Goal: Task Accomplishment & Management: Use online tool/utility

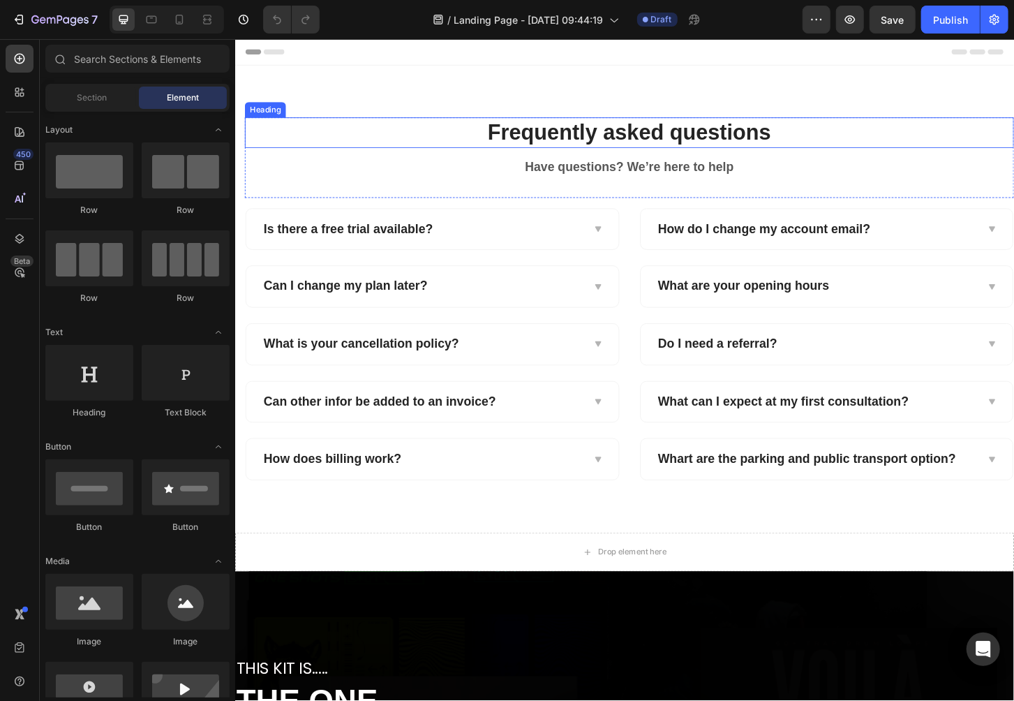
click at [559, 147] on p "Frequently asked questions" at bounding box center [658, 139] width 824 height 30
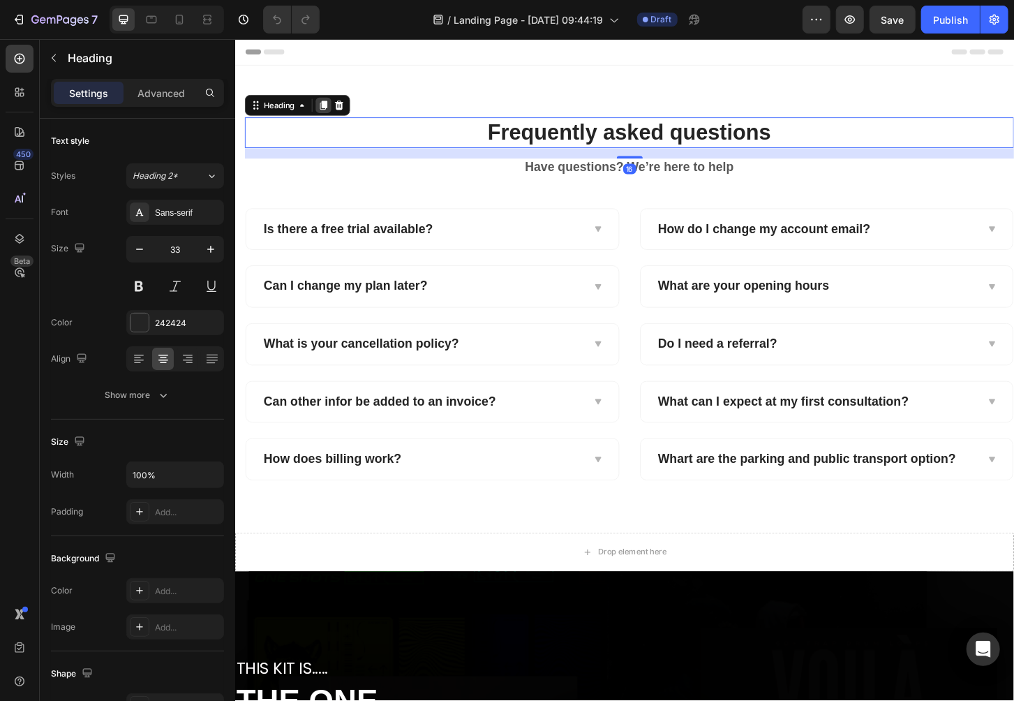
click at [330, 108] on icon at bounding box center [330, 110] width 8 height 10
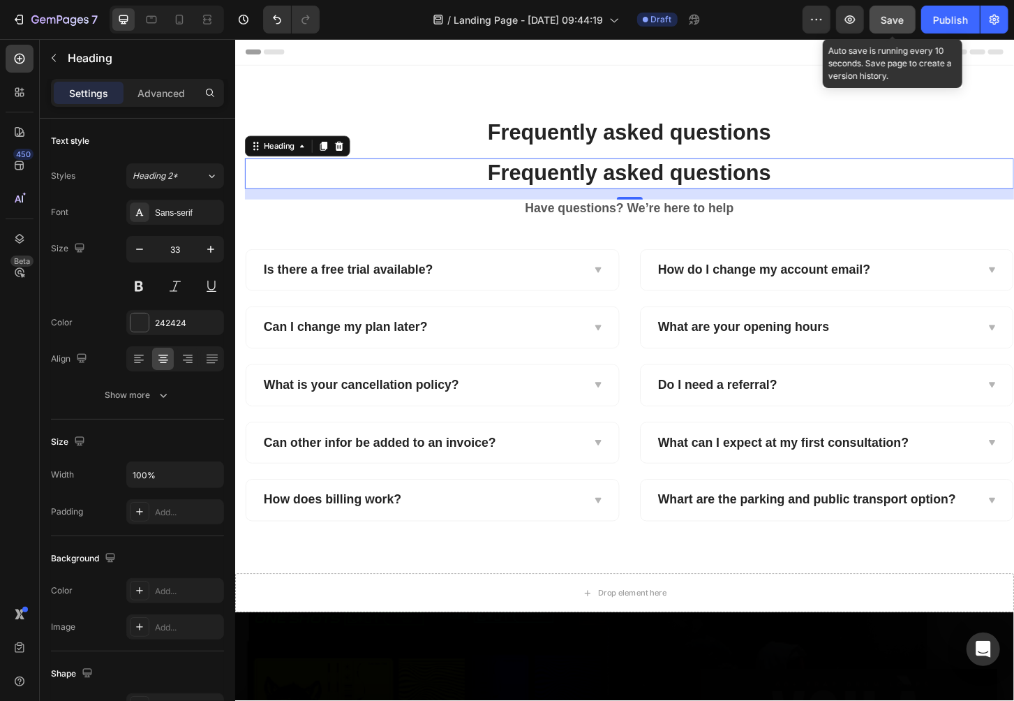
click at [898, 20] on span "Save" at bounding box center [893, 20] width 23 height 12
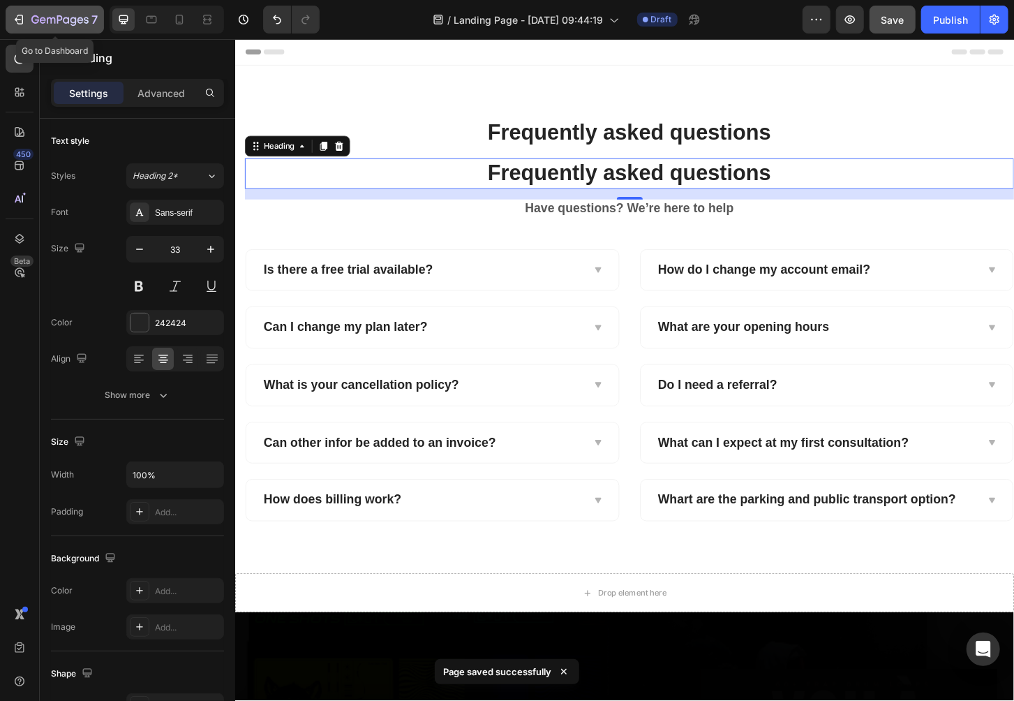
click at [63, 11] on div "7" at bounding box center [64, 19] width 66 height 17
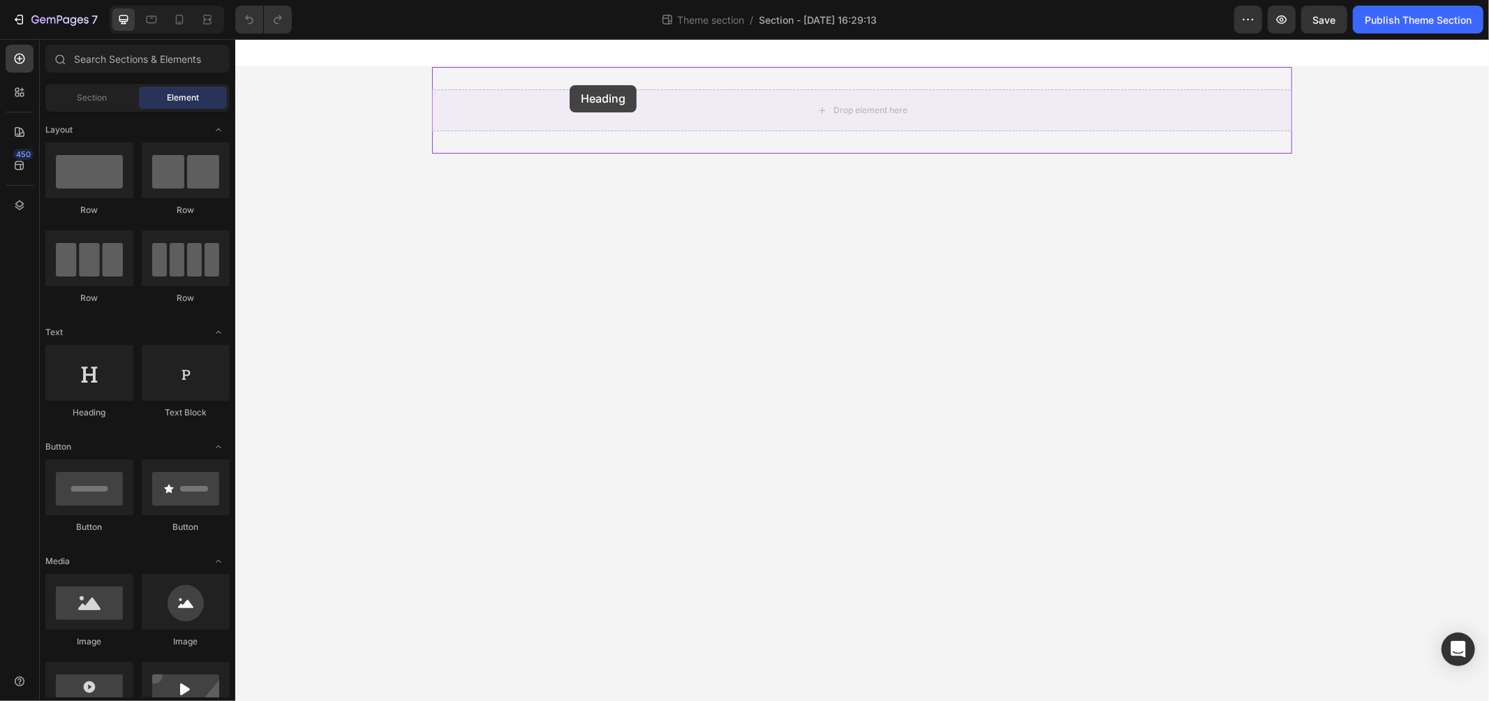
drag, startPoint x: 418, startPoint y: 397, endPoint x: 569, endPoint y: 84, distance: 347.2
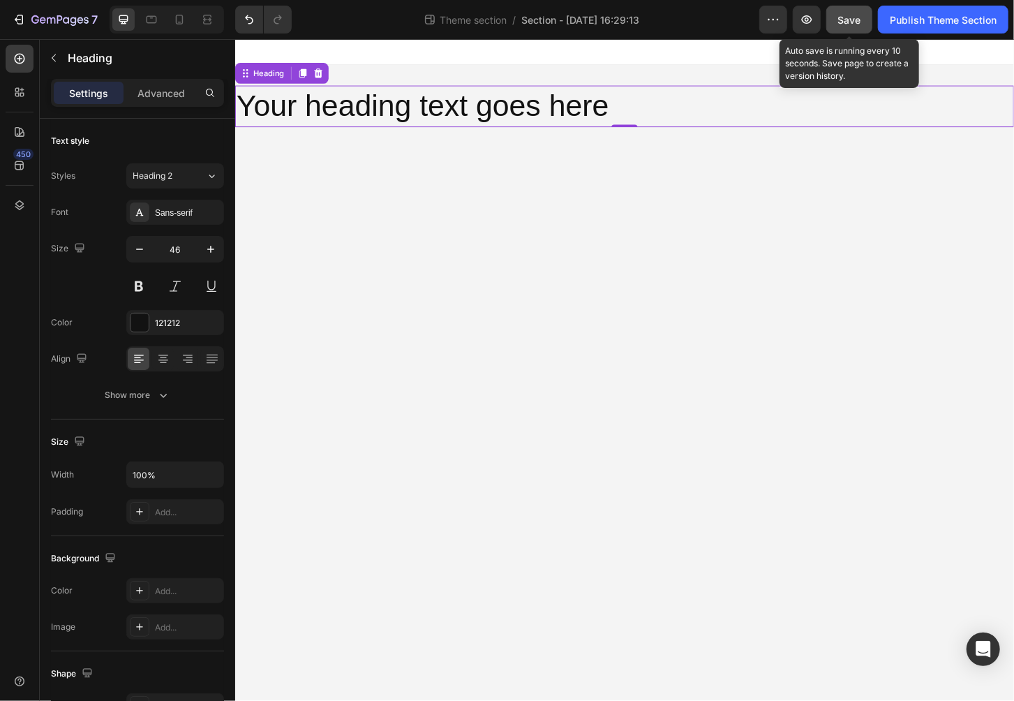
click at [840, 24] on span "Save" at bounding box center [849, 20] width 23 height 12
click at [302, 76] on icon at bounding box center [307, 75] width 11 height 11
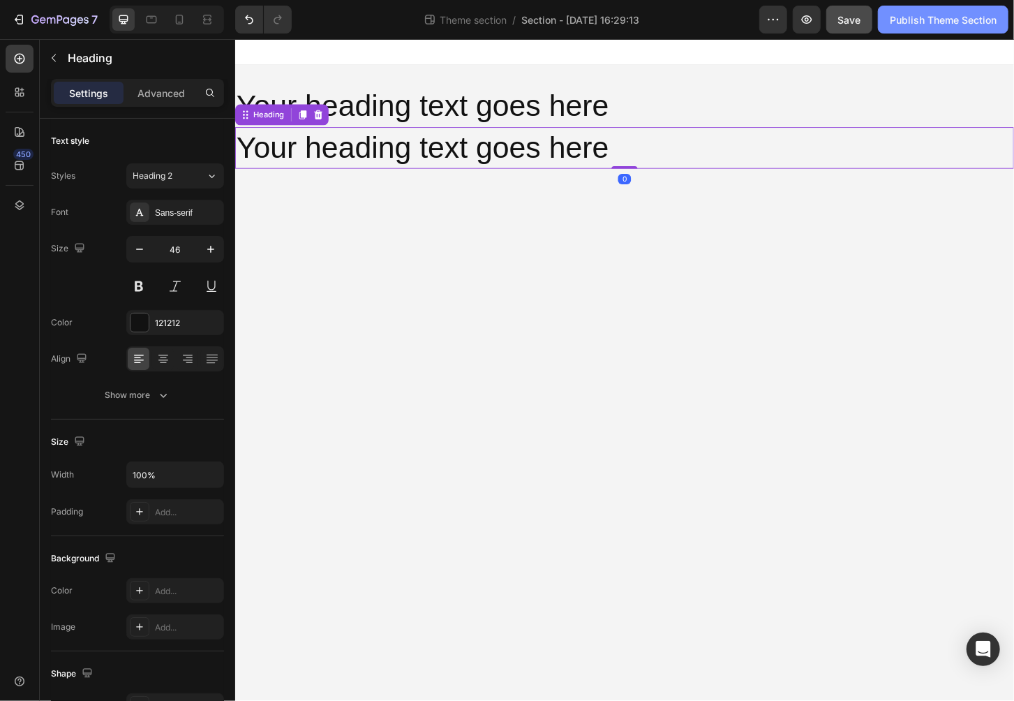
click at [948, 20] on div "Publish Theme Section" at bounding box center [943, 20] width 107 height 15
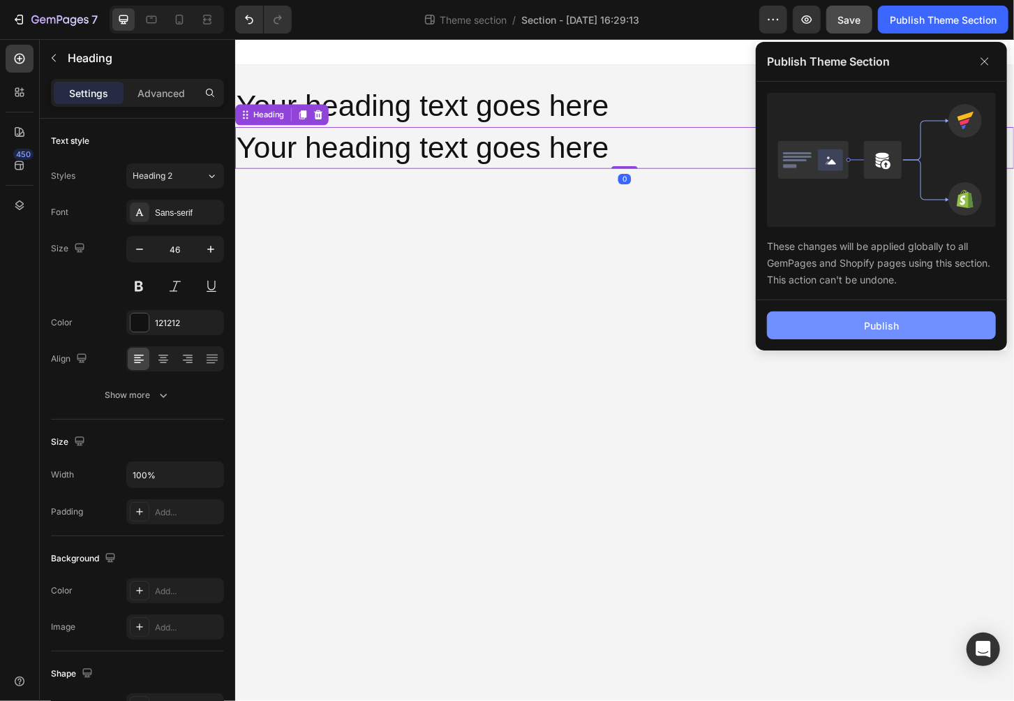
click at [907, 324] on button "Publish" at bounding box center [881, 325] width 229 height 28
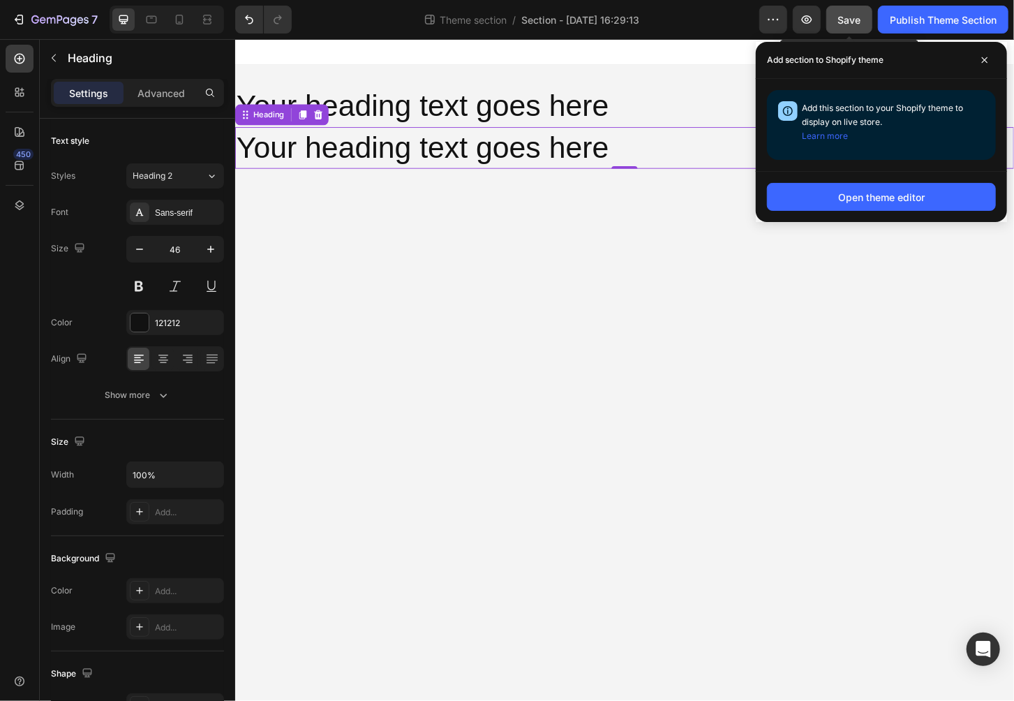
click at [855, 15] on span "Save" at bounding box center [849, 20] width 23 height 12
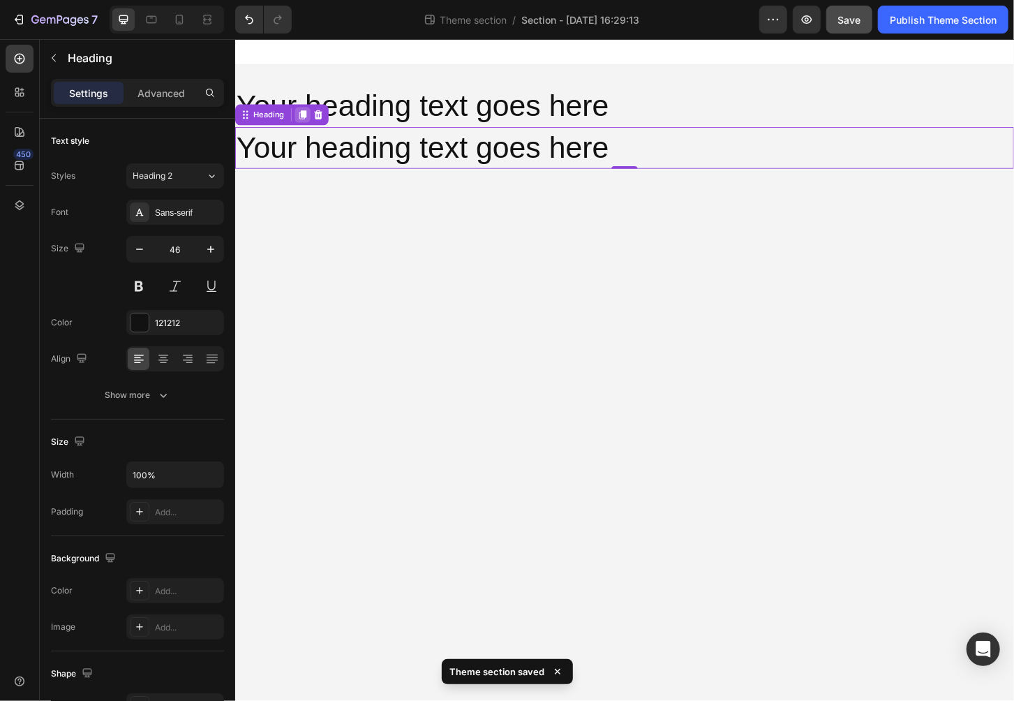
click at [309, 121] on icon at bounding box center [308, 120] width 8 height 10
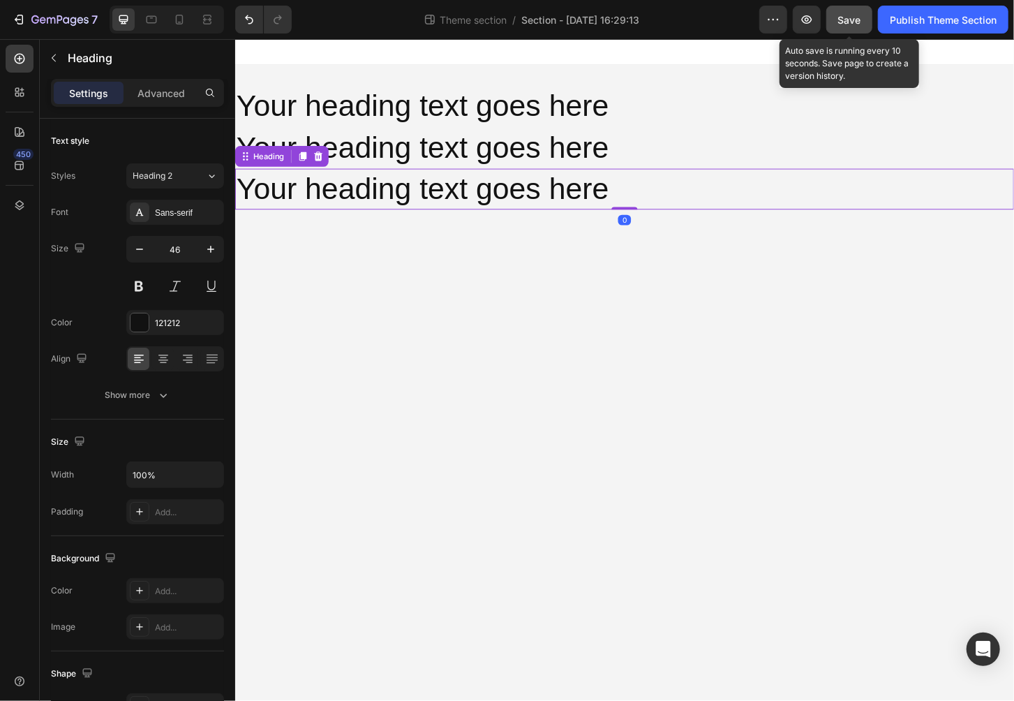
click at [832, 23] on button "Save" at bounding box center [850, 20] width 46 height 28
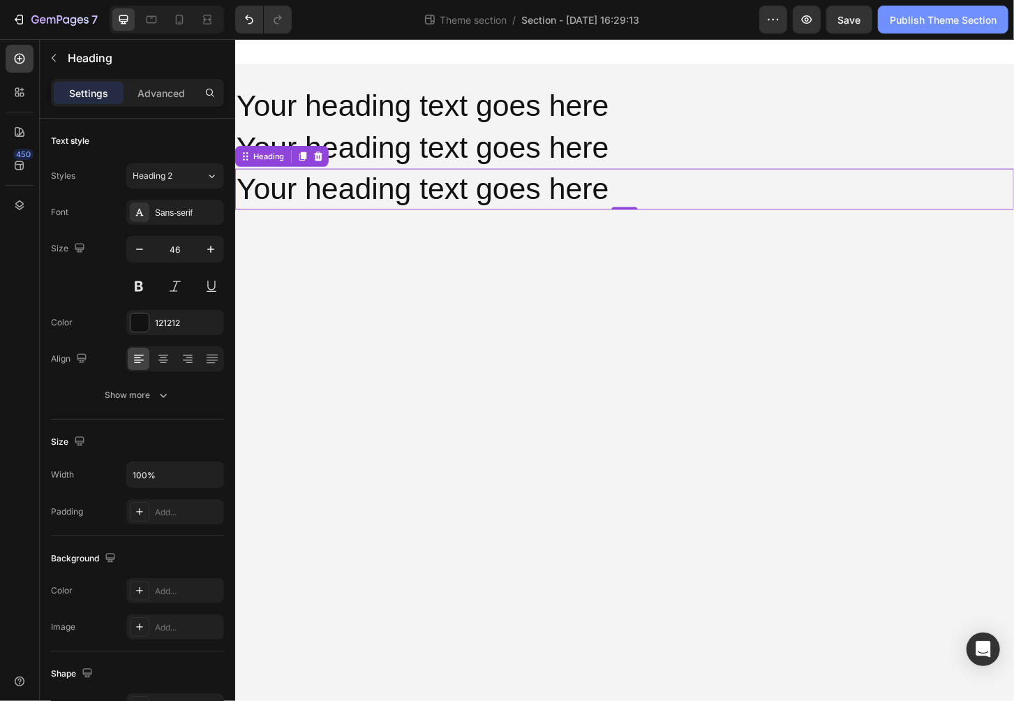
click at [929, 21] on div "Publish Theme Section" at bounding box center [943, 20] width 107 height 15
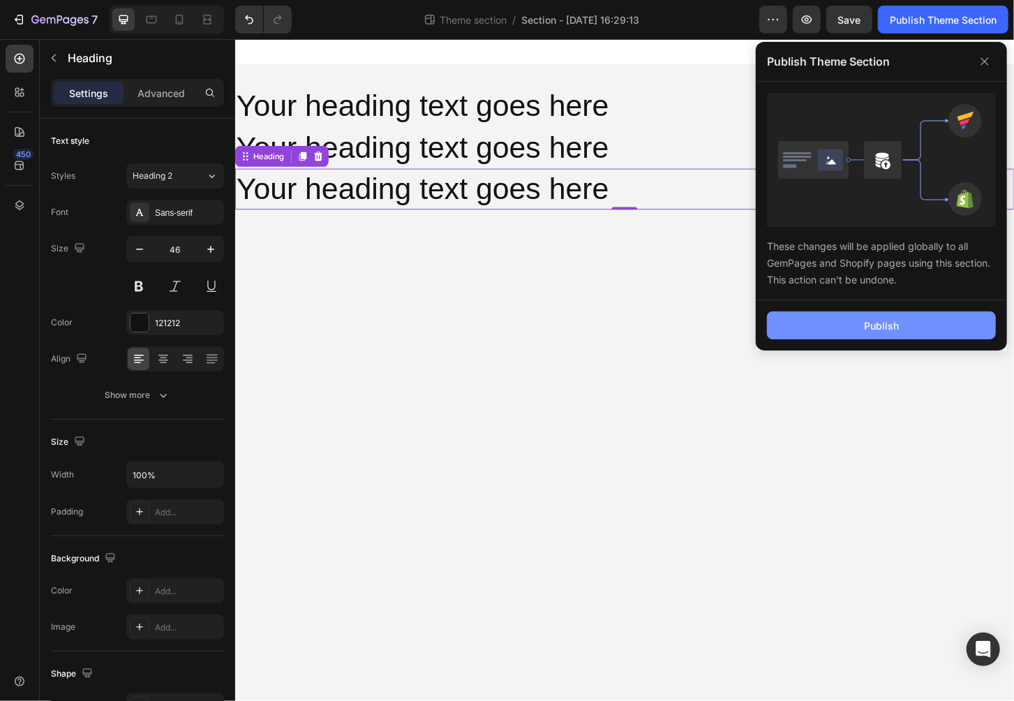
click at [890, 327] on div "Publish" at bounding box center [881, 325] width 35 height 15
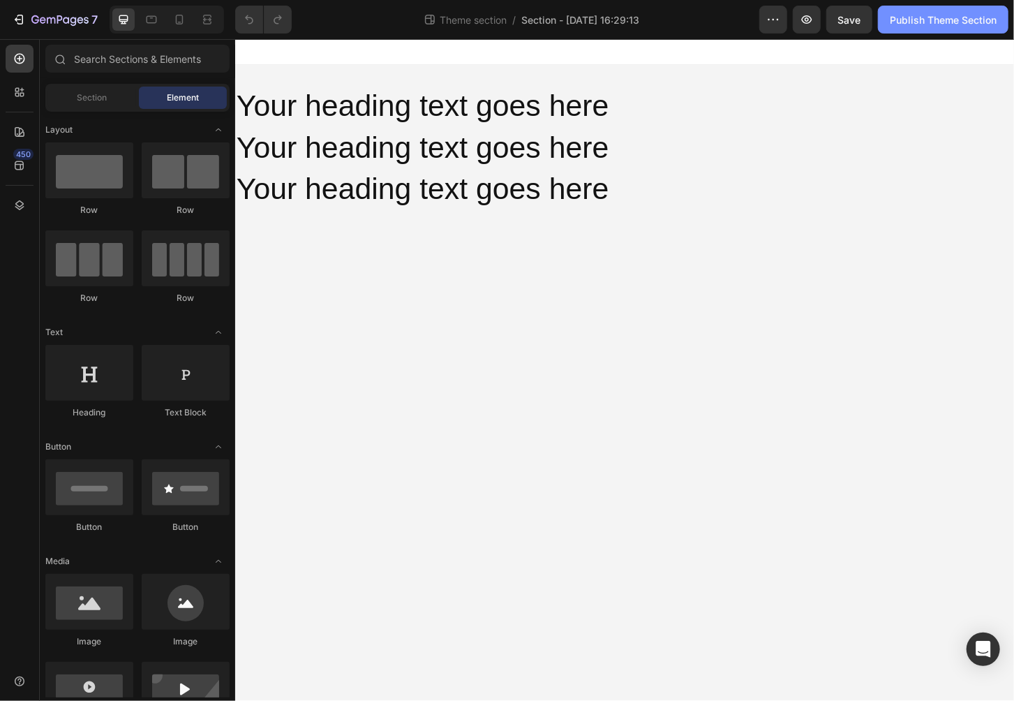
click at [929, 26] on div "Publish Theme Section" at bounding box center [943, 20] width 107 height 15
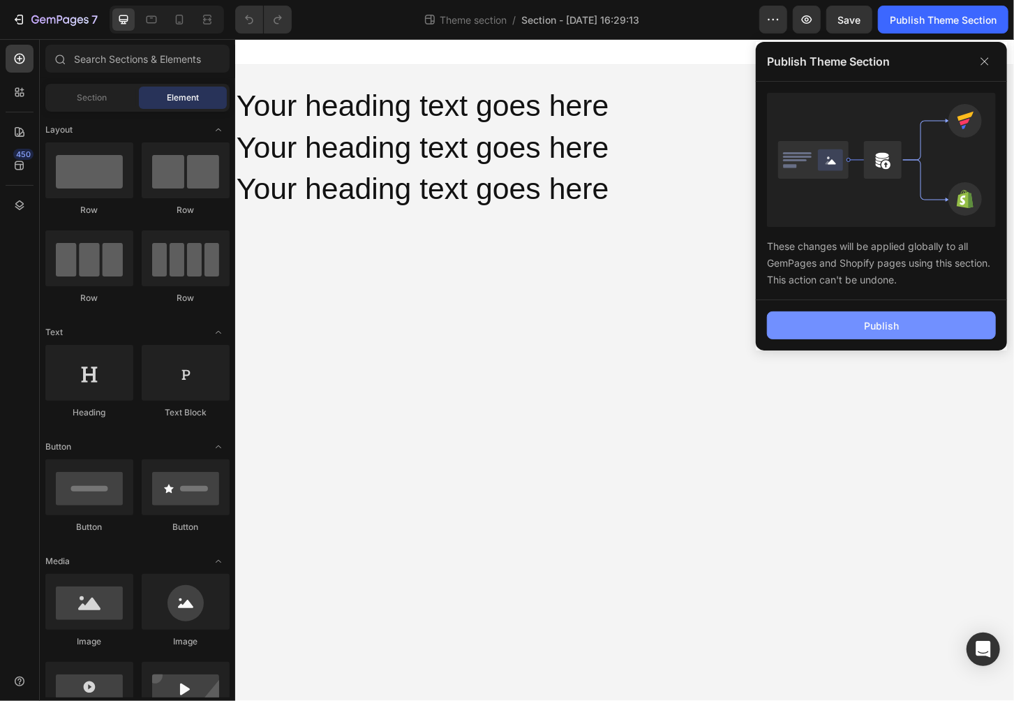
click at [856, 318] on button "Publish" at bounding box center [881, 325] width 229 height 28
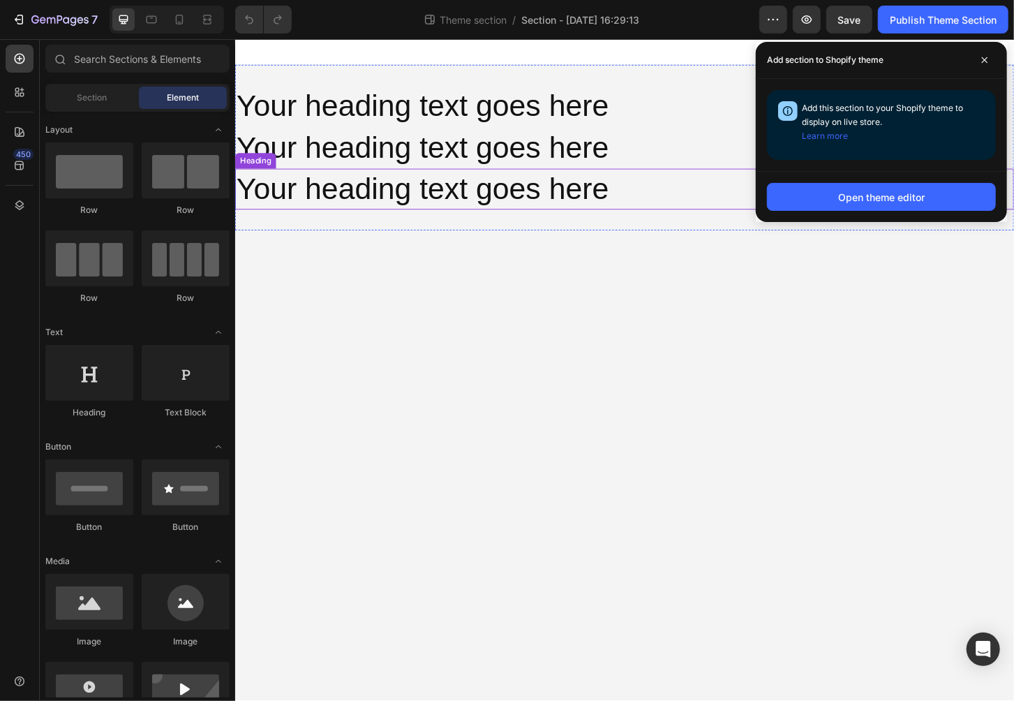
click at [373, 188] on h2 "Your heading text goes here" at bounding box center [654, 200] width 838 height 45
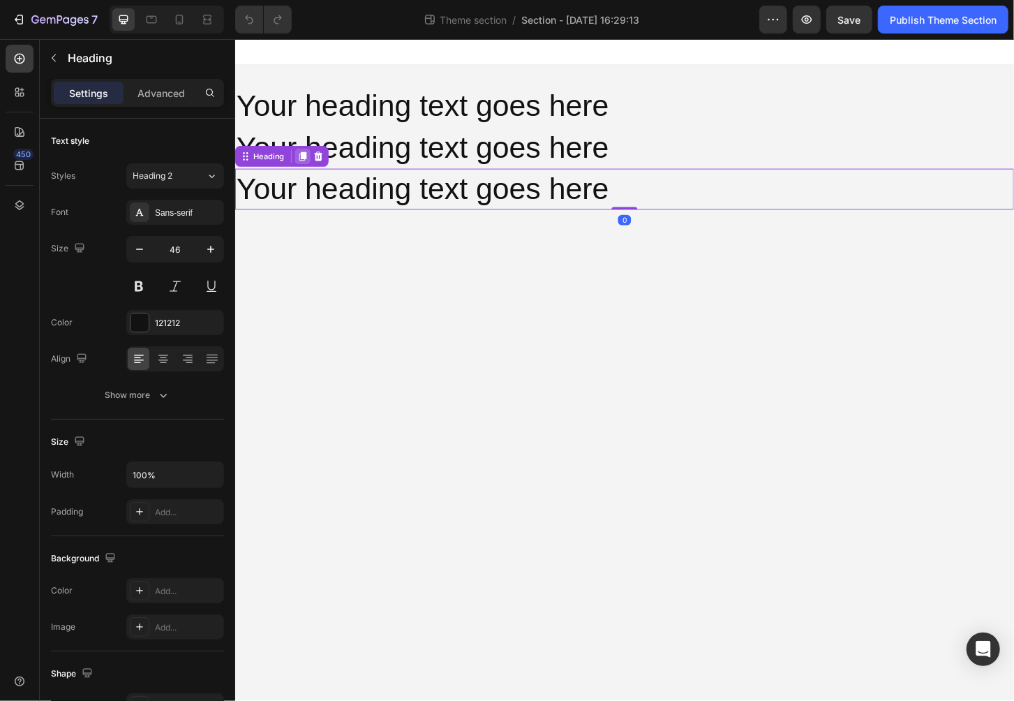
click at [307, 162] on icon at bounding box center [308, 165] width 8 height 10
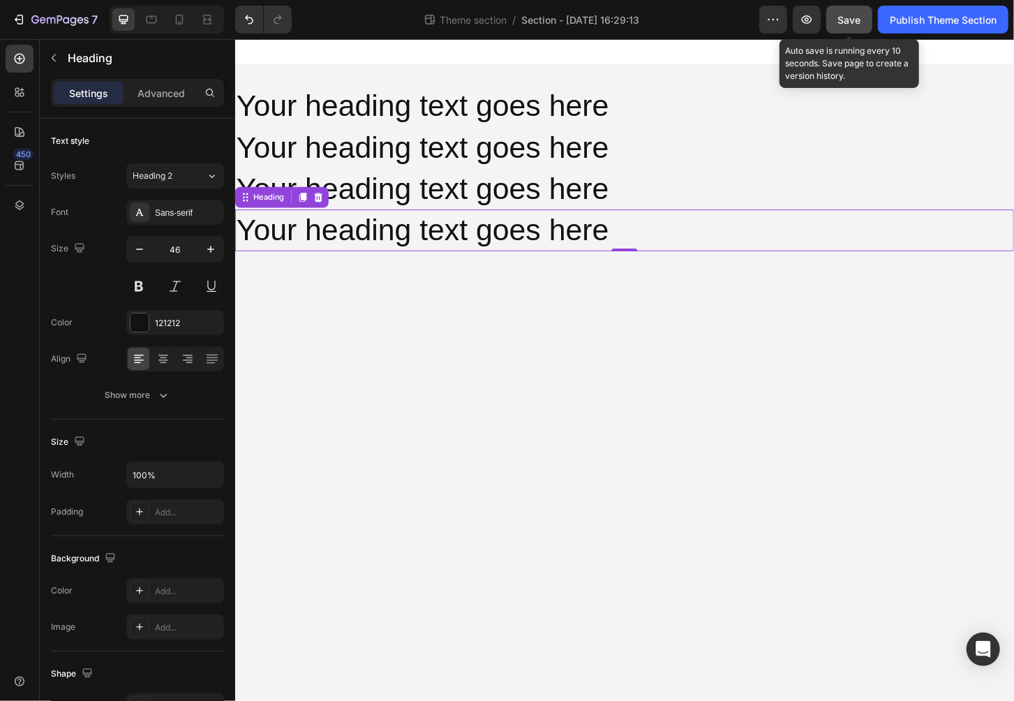
click at [858, 26] on div "Save" at bounding box center [849, 20] width 23 height 15
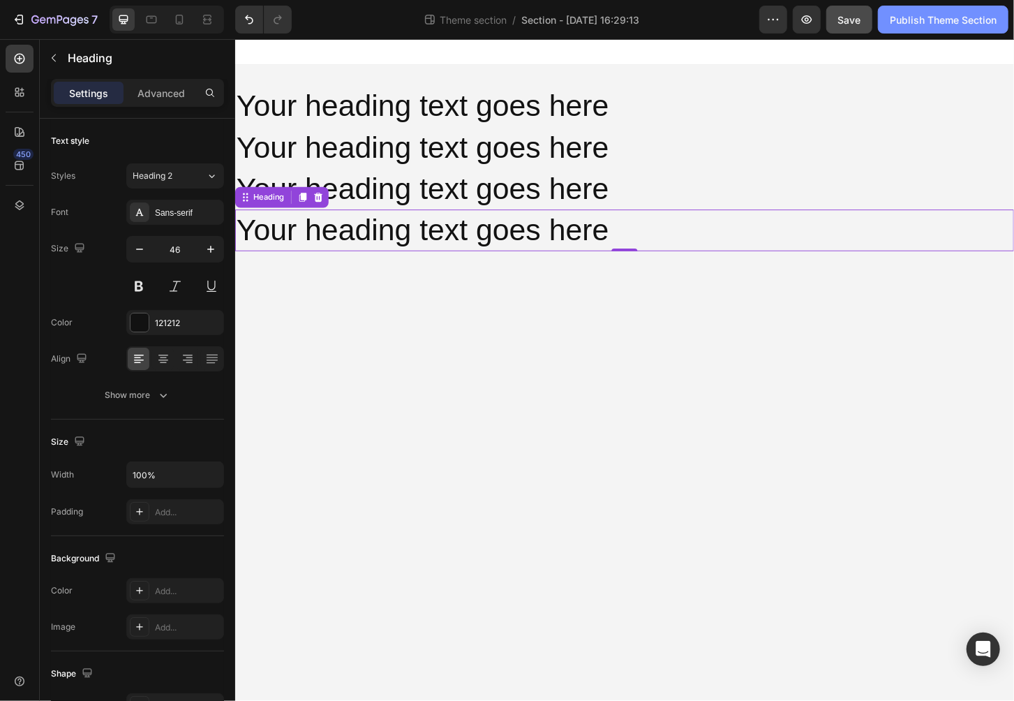
click at [949, 30] on button "Publish Theme Section" at bounding box center [943, 20] width 131 height 28
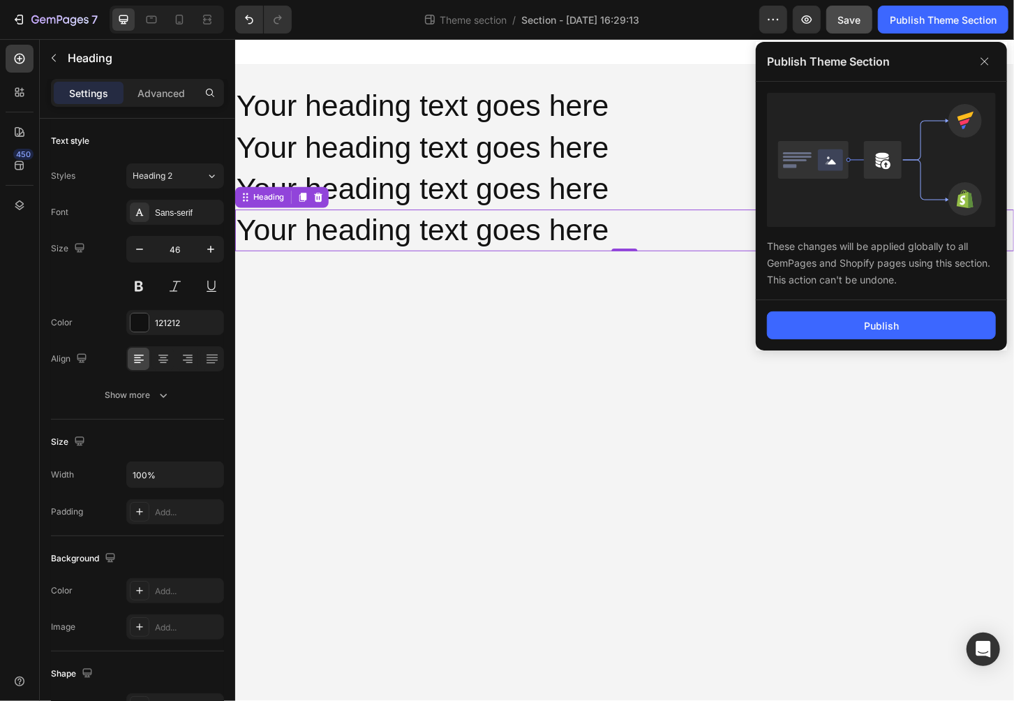
click at [163, 12] on div at bounding box center [167, 20] width 114 height 28
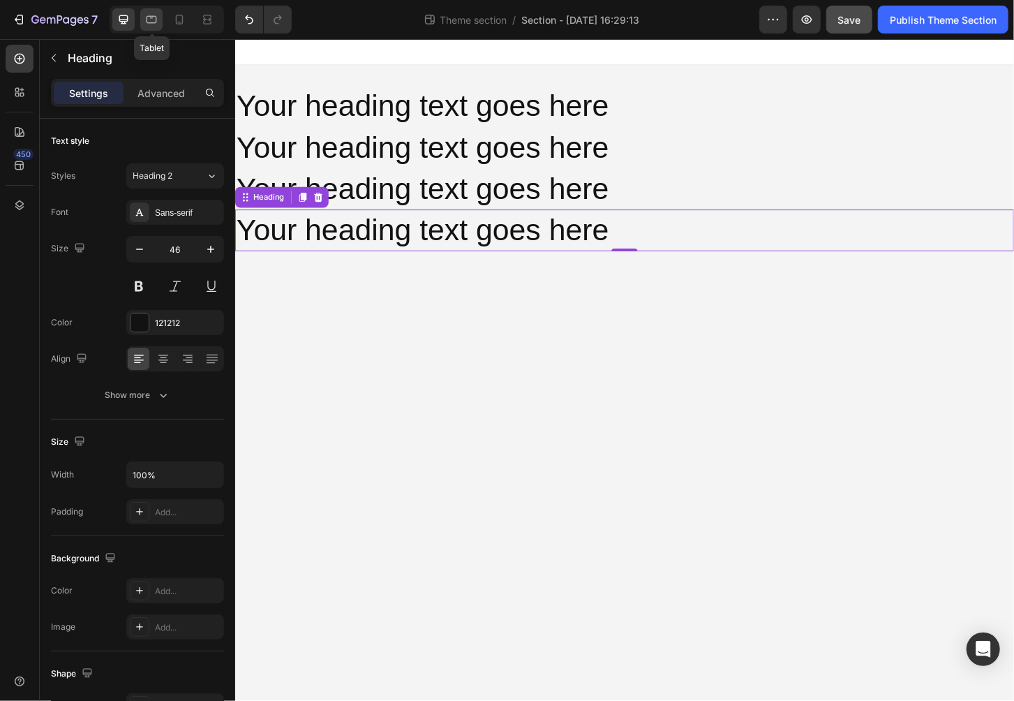
click at [158, 13] on div at bounding box center [151, 19] width 22 height 22
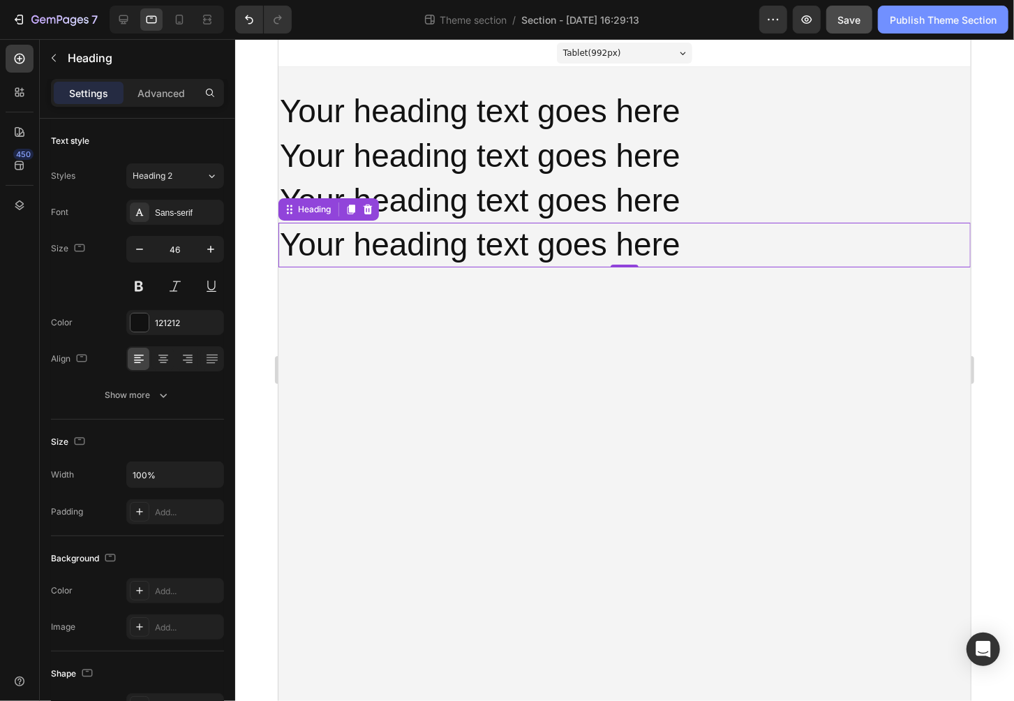
click at [927, 6] on button "Publish Theme Section" at bounding box center [943, 20] width 131 height 28
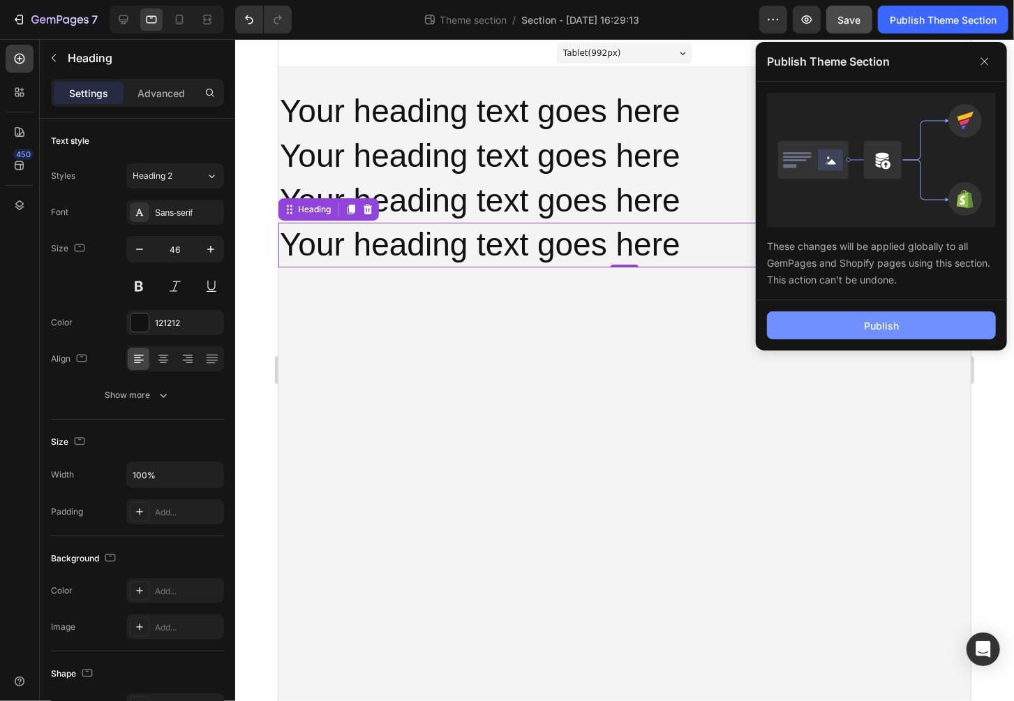
click at [891, 312] on div "Publish" at bounding box center [881, 325] width 251 height 50
click at [890, 329] on div "Publish" at bounding box center [881, 325] width 35 height 15
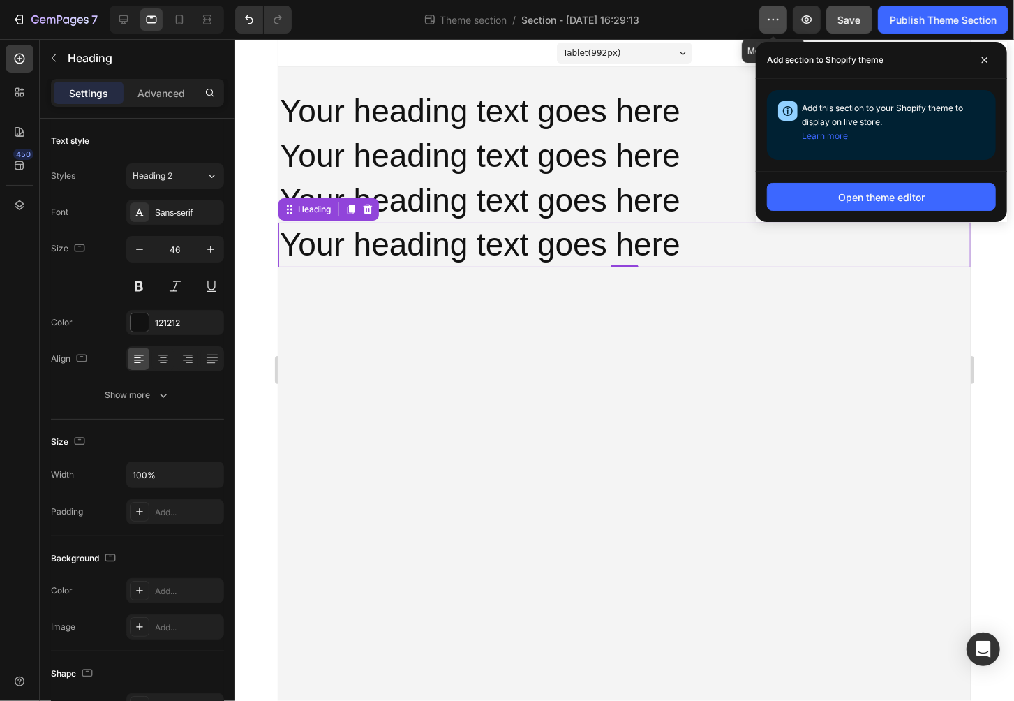
click at [784, 24] on button "button" at bounding box center [774, 20] width 28 height 28
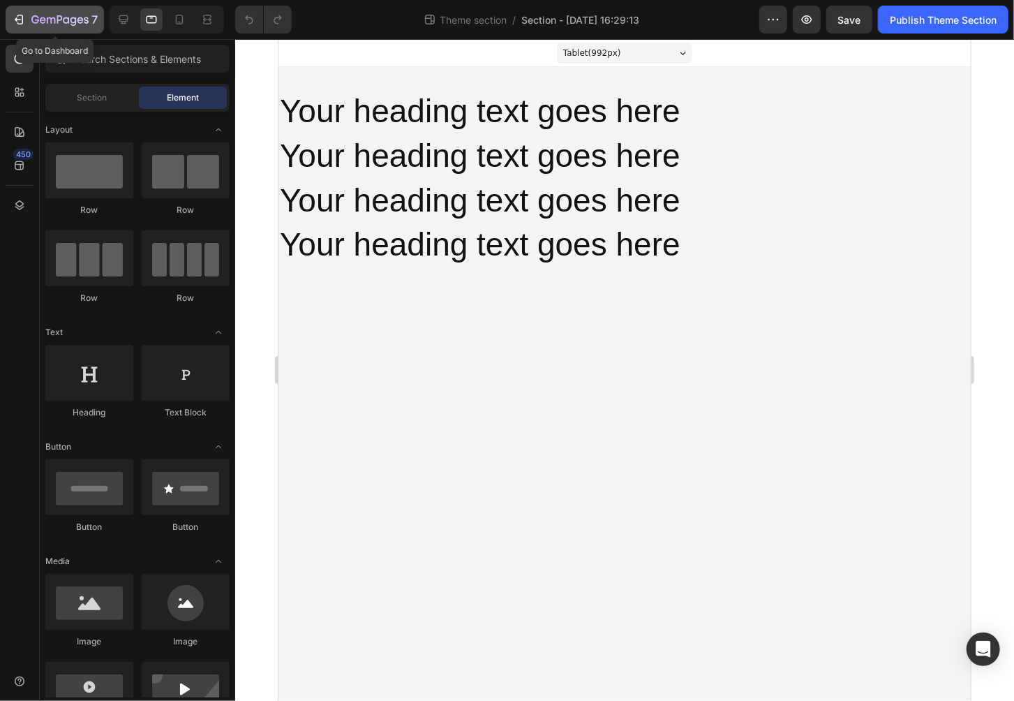
click at [91, 11] on p "7" at bounding box center [94, 19] width 6 height 17
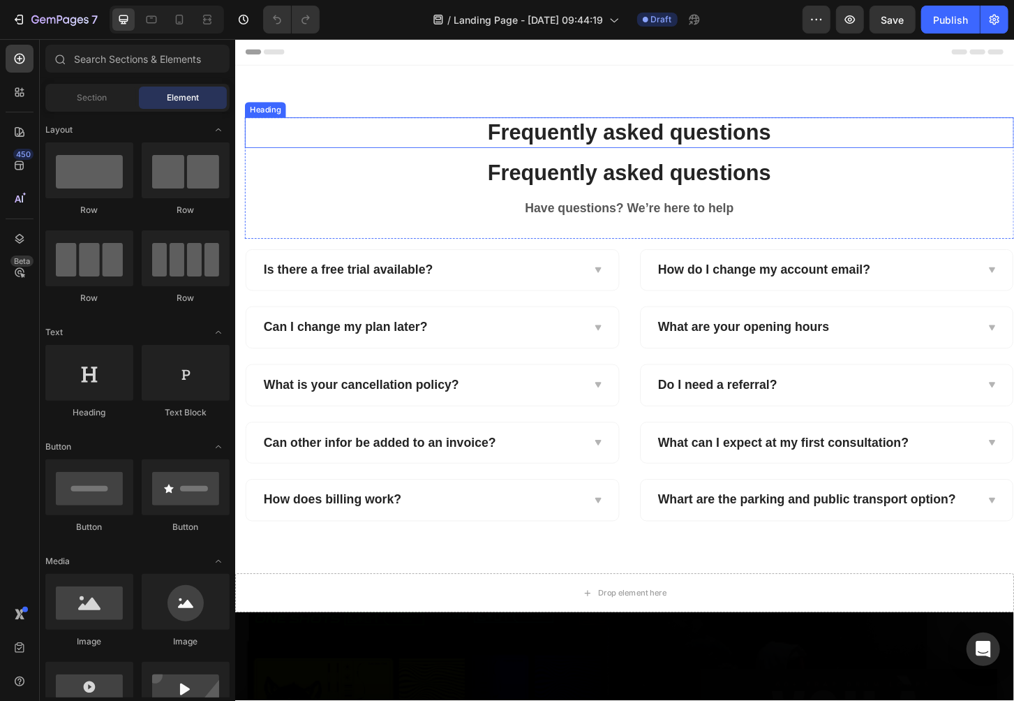
click at [755, 142] on p "Frequently asked questions" at bounding box center [658, 139] width 824 height 30
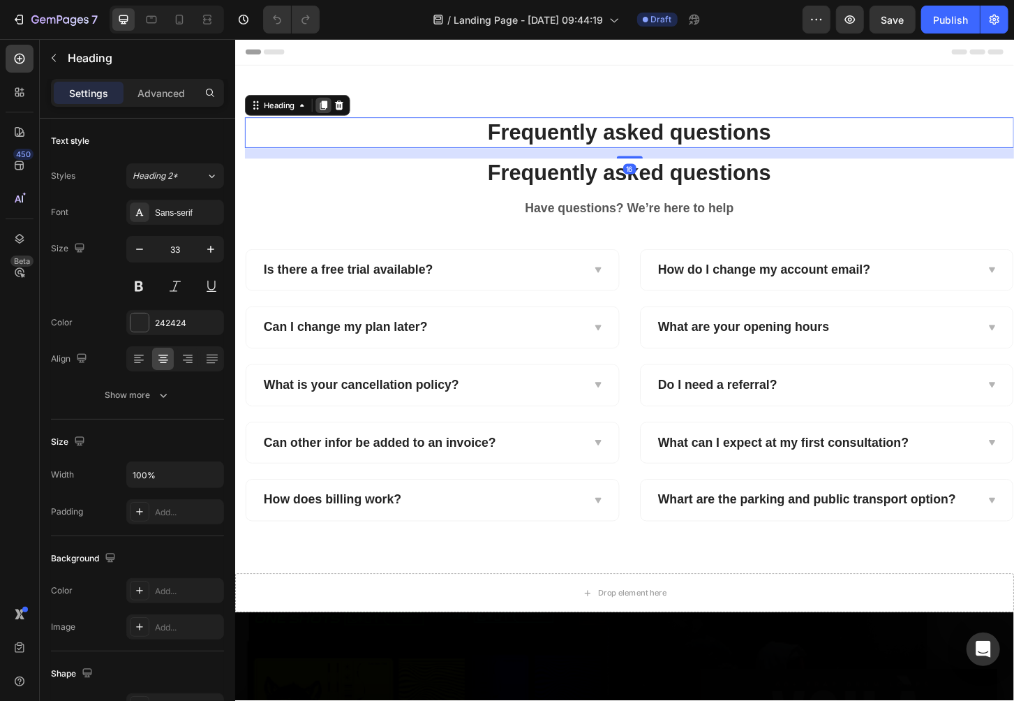
click at [327, 109] on icon at bounding box center [329, 109] width 11 height 11
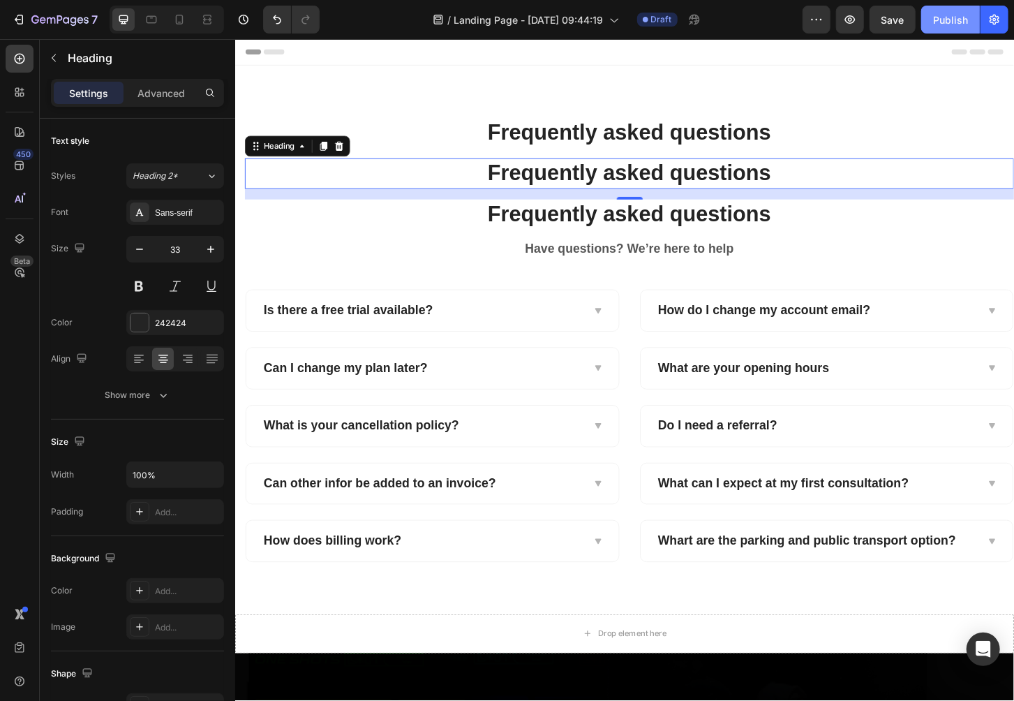
click at [930, 28] on button "Publish" at bounding box center [950, 20] width 59 height 28
